Goal: Task Accomplishment & Management: Manage account settings

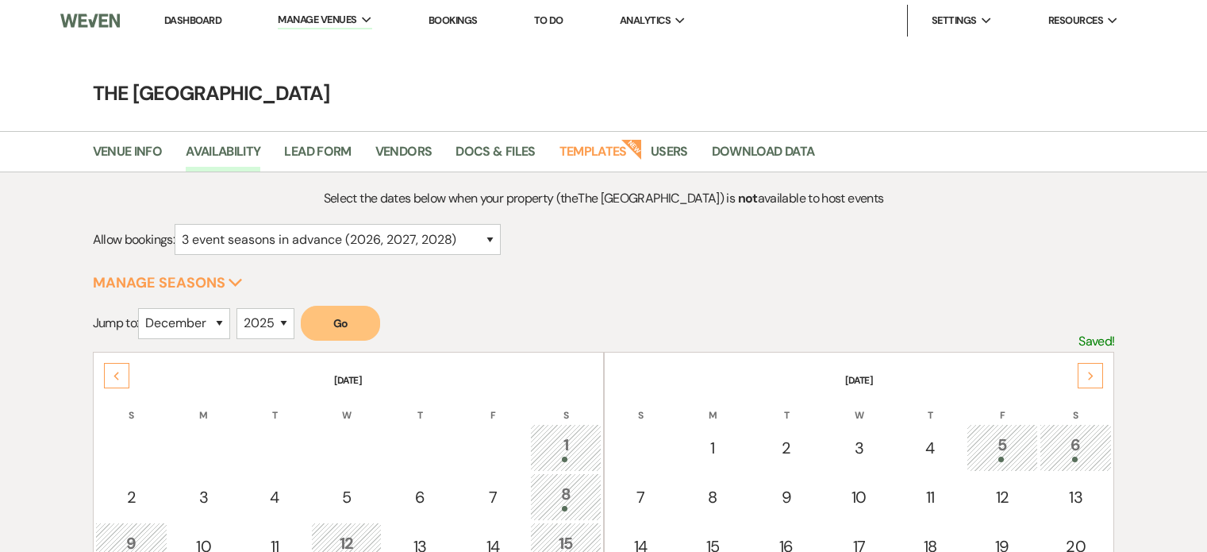
select select "12"
select select "2025"
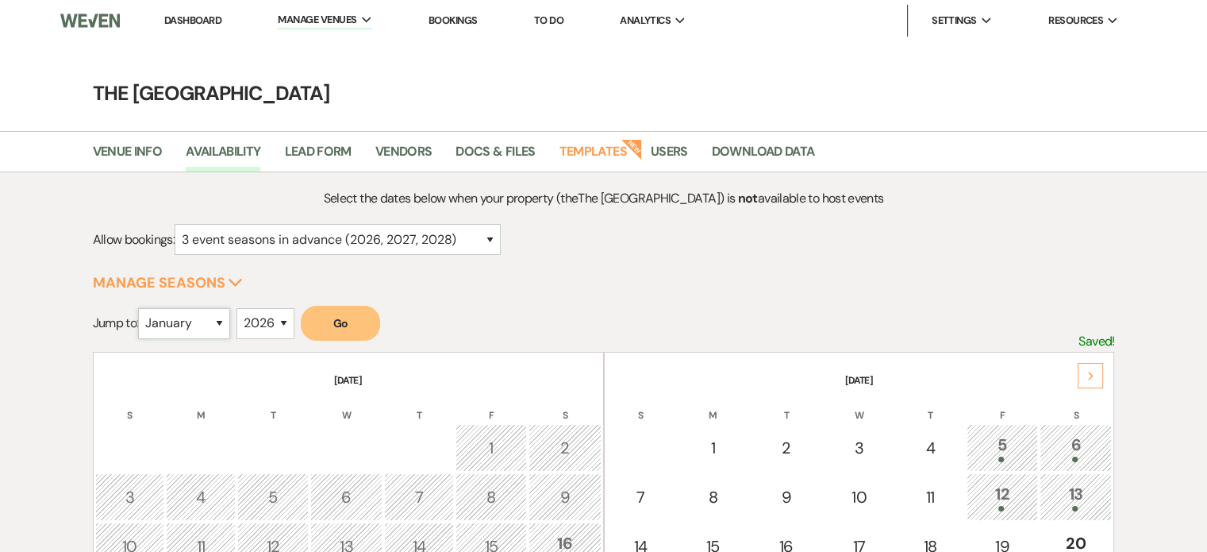
click at [206, 323] on select "January February March April May June July August September October November De…" at bounding box center [184, 323] width 92 height 31
select select "8"
click at [142, 308] on select "January February March April May June July August September October November De…" at bounding box center [184, 323] width 92 height 31
click at [340, 316] on button "Go" at bounding box center [340, 323] width 79 height 35
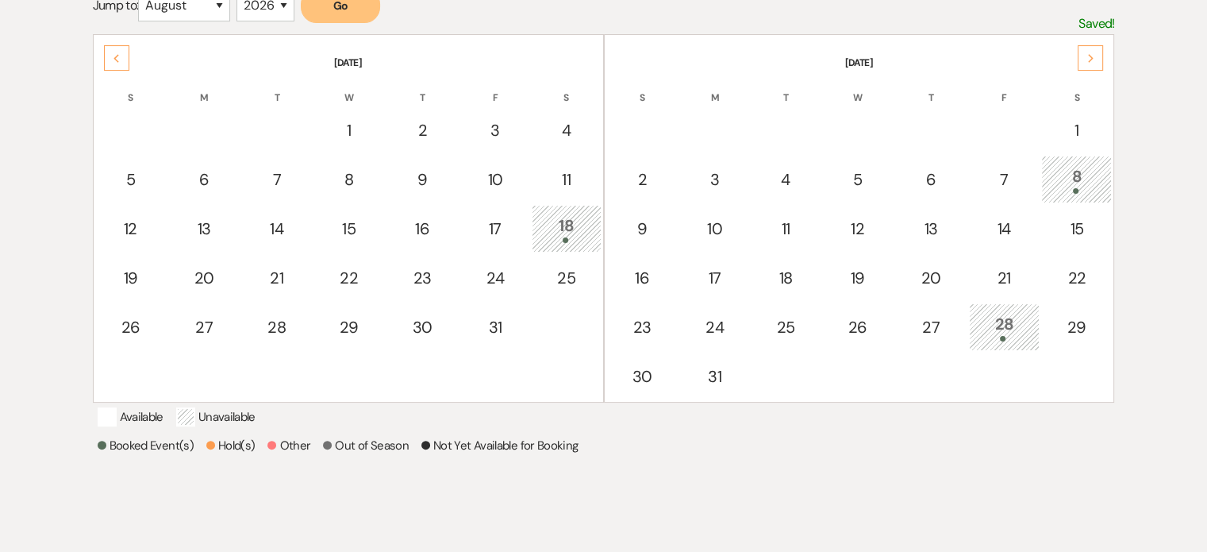
scroll to position [238, 0]
